Goal: Submit feedback/report problem

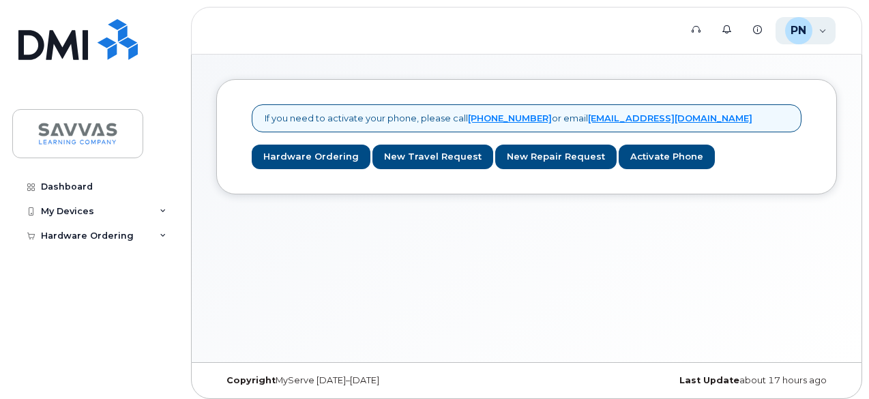
click at [815, 23] on div "PN Priyali Nikose Employee" at bounding box center [806, 30] width 61 height 27
click at [760, 29] on icon at bounding box center [757, 29] width 9 height 9
click at [809, 40] on div "PN" at bounding box center [798, 30] width 27 height 27
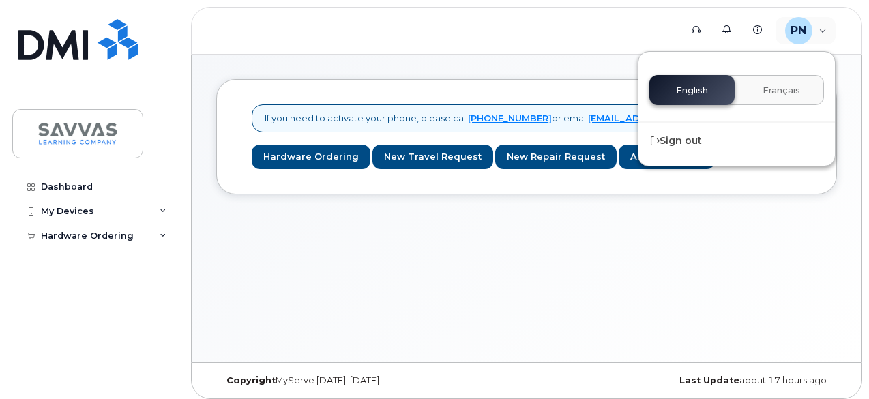
click at [482, 248] on div "If you need to activate your phone, please call 1-877-689-8289 or email mobilit…" at bounding box center [527, 209] width 670 height 308
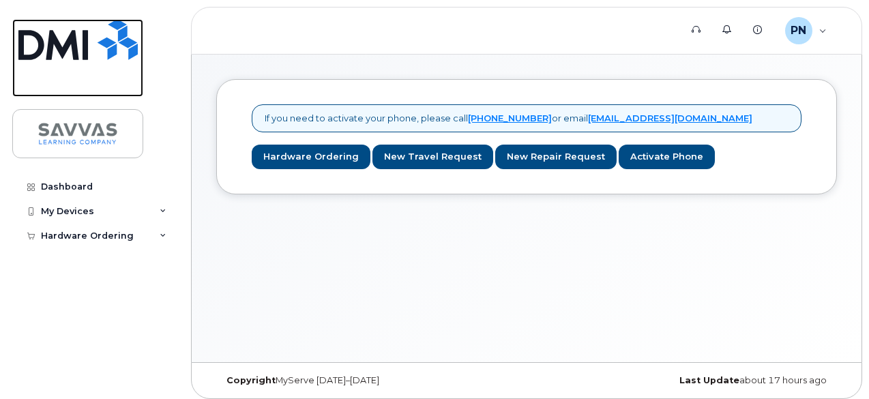
click at [100, 48] on img at bounding box center [77, 39] width 119 height 41
